Goal: Obtain resource: Download file/media

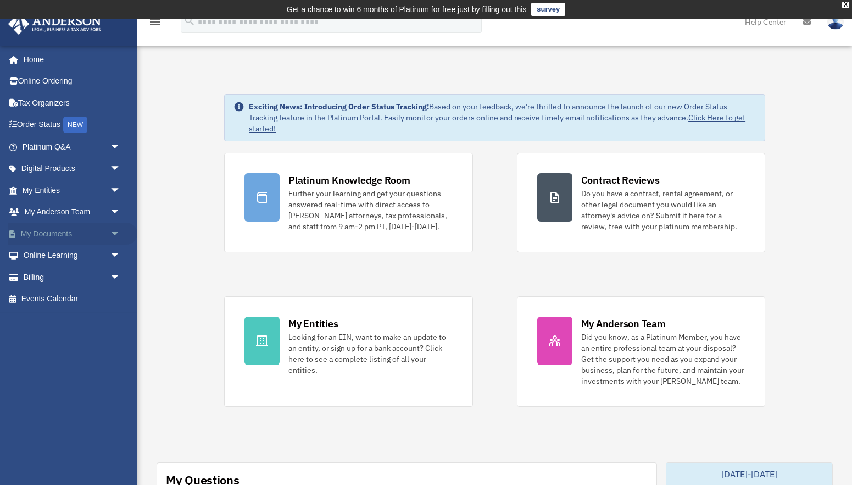
click at [118, 234] on span "arrow_drop_down" at bounding box center [121, 234] width 22 height 23
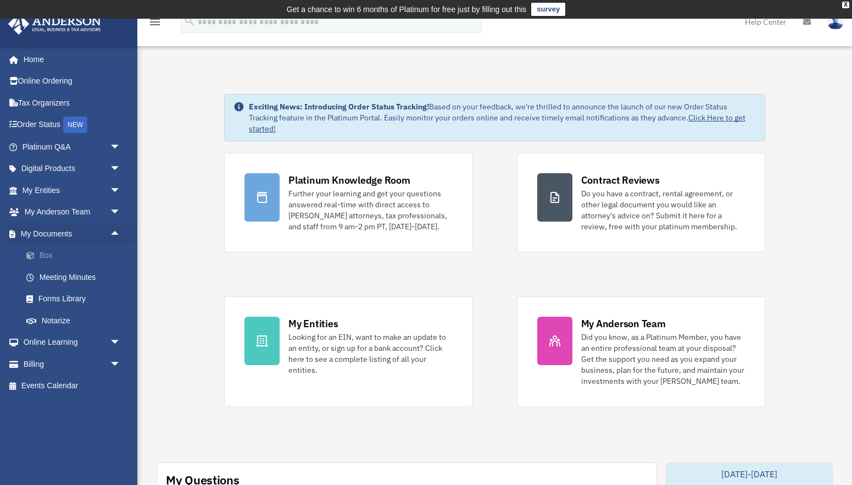
click at [44, 252] on link "Box" at bounding box center [76, 256] width 122 height 22
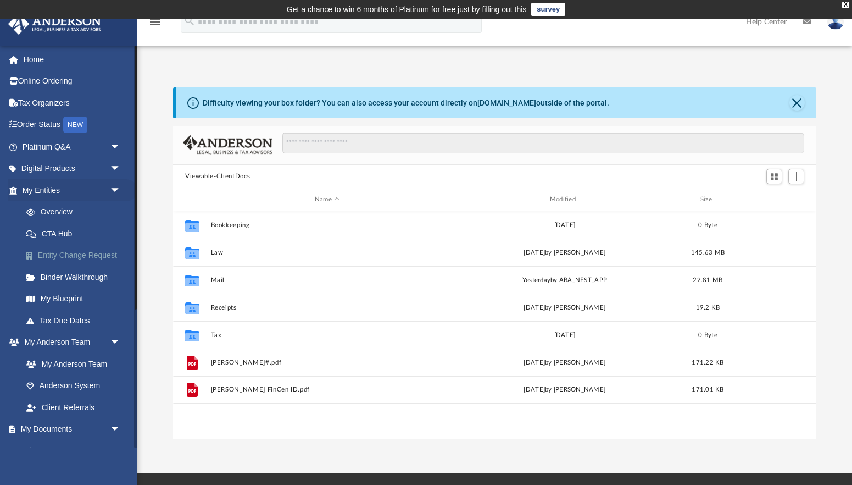
scroll to position [250, 644]
click at [562, 201] on div "Modified" at bounding box center [564, 200] width 233 height 10
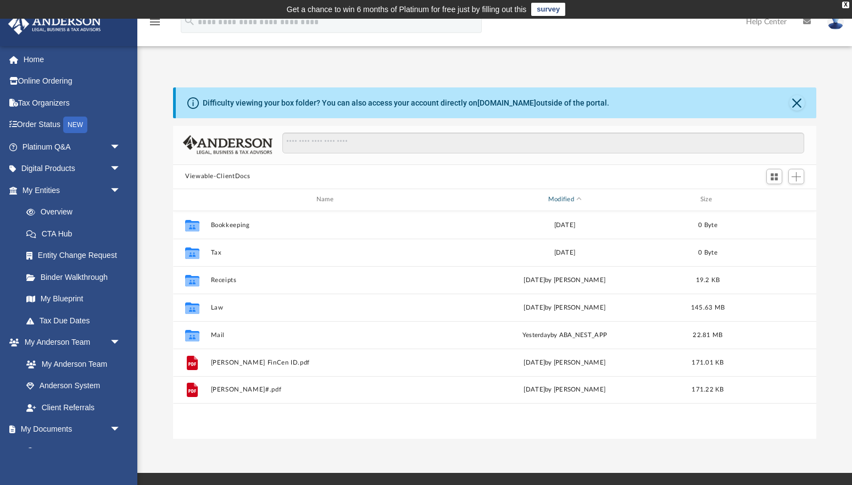
click at [562, 201] on div "Modified" at bounding box center [564, 200] width 233 height 10
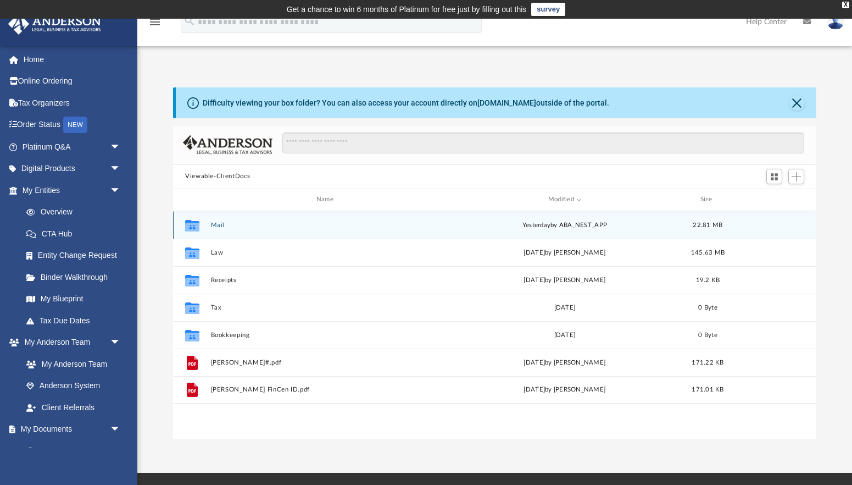
click at [218, 225] on button "Mail" at bounding box center [327, 224] width 233 height 7
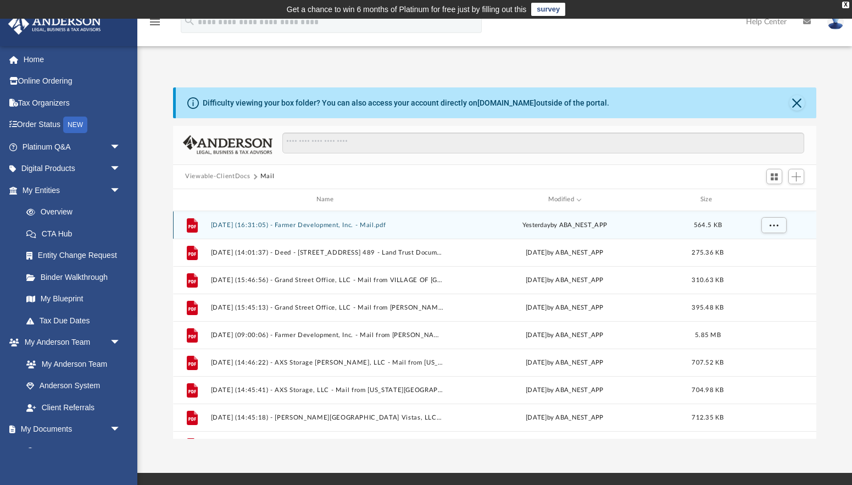
click at [319, 226] on button "[DATE] (16:31:05) - Farmer Development, Inc. - Mail.pdf" at bounding box center [327, 224] width 233 height 7
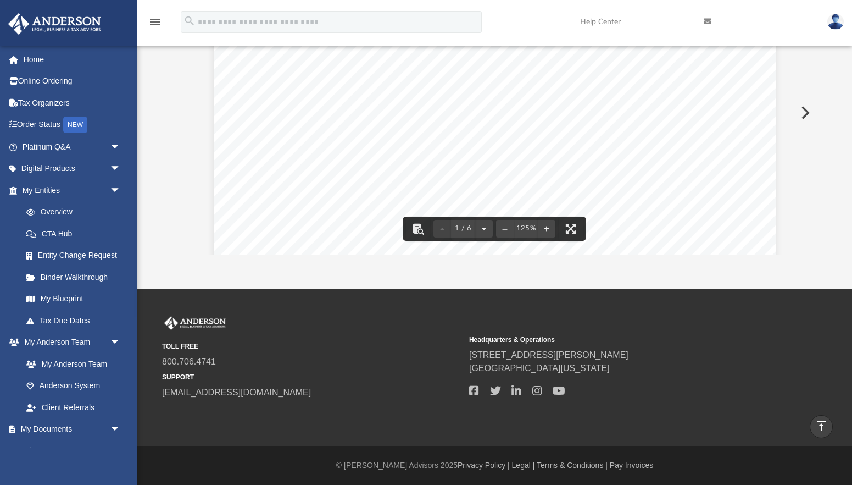
scroll to position [0, 0]
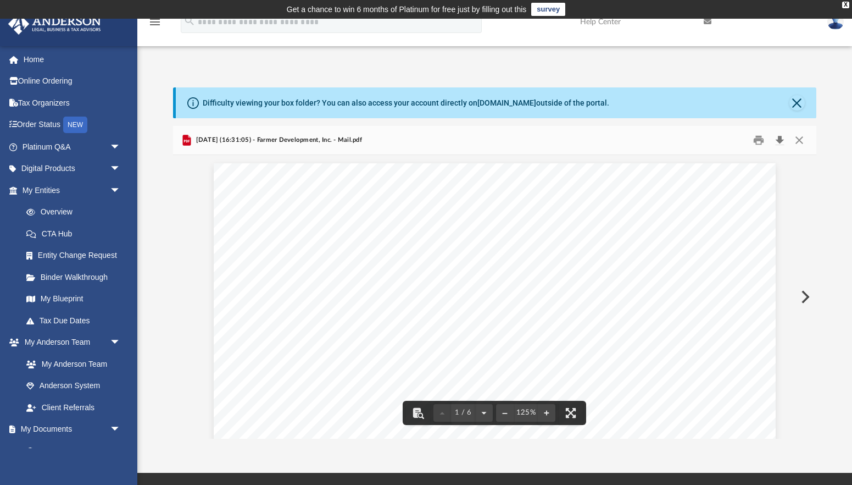
click at [781, 140] on button "Download" at bounding box center [780, 139] width 20 height 17
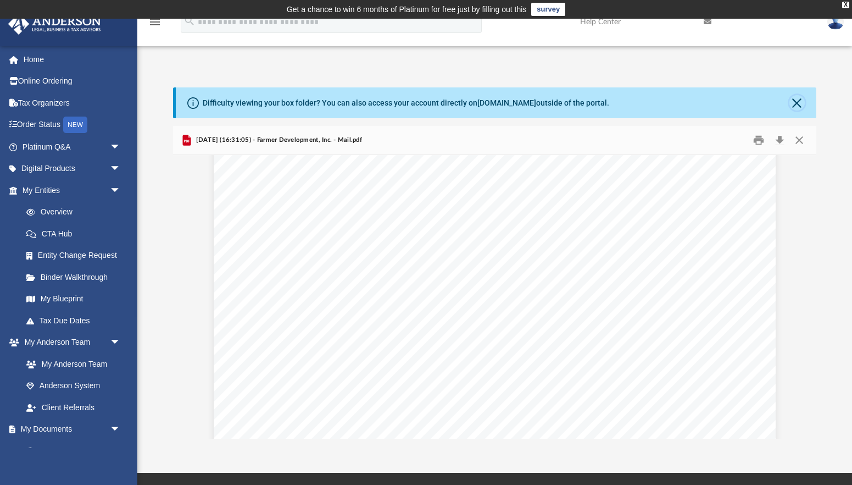
click at [795, 106] on button "Close" at bounding box center [797, 102] width 15 height 15
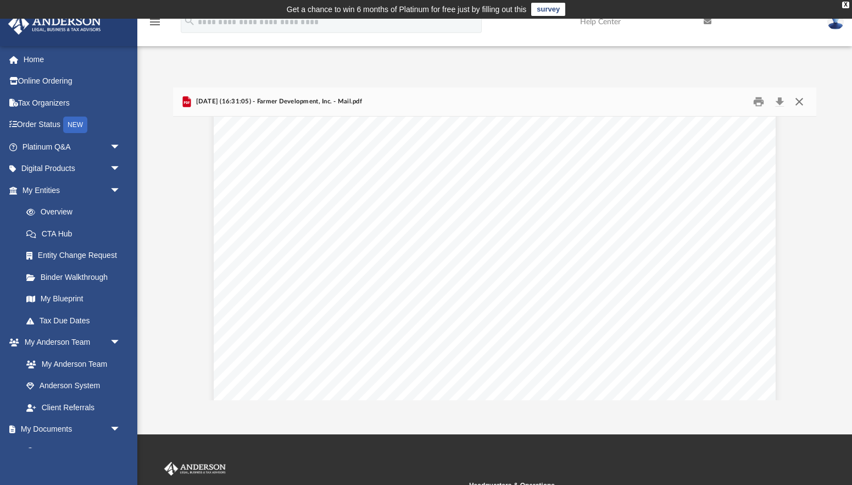
click at [803, 103] on button "Close" at bounding box center [800, 101] width 20 height 17
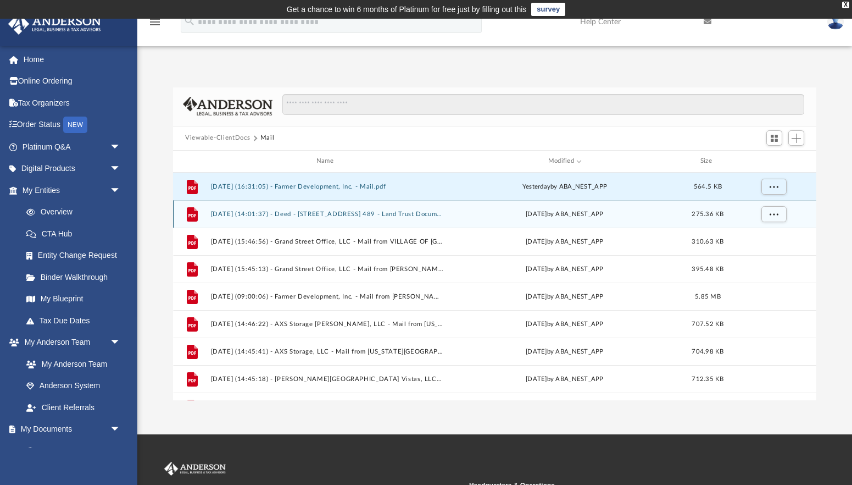
click at [290, 213] on button "[DATE] (14:01:37) - Deed - [STREET_ADDRESS] 489 - Land Trust Documents from [PE…" at bounding box center [327, 213] width 233 height 7
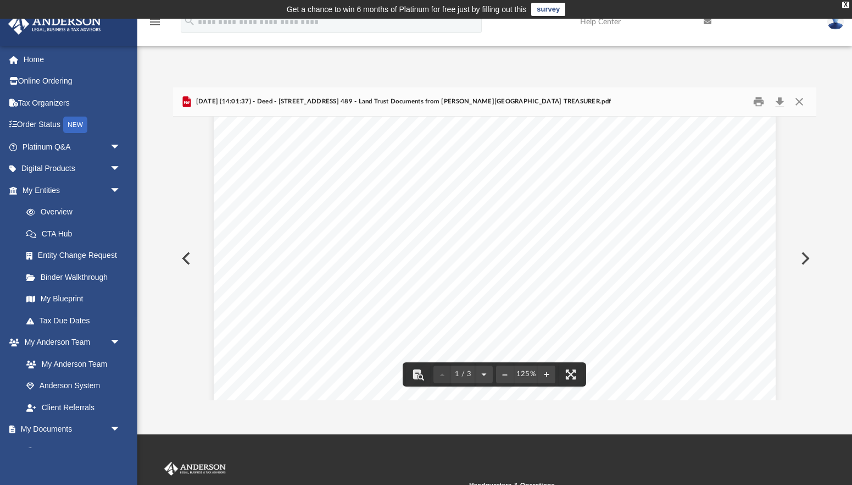
scroll to position [0, 0]
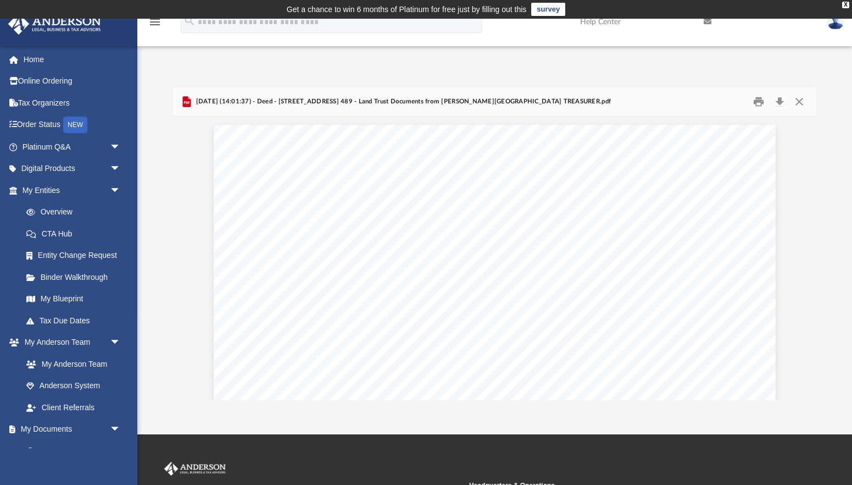
click at [832, 25] on img at bounding box center [836, 22] width 16 height 16
click at [609, 96] on link "Logout" at bounding box center [657, 96] width 110 height 23
